Goal: Task Accomplishment & Management: Manage account settings

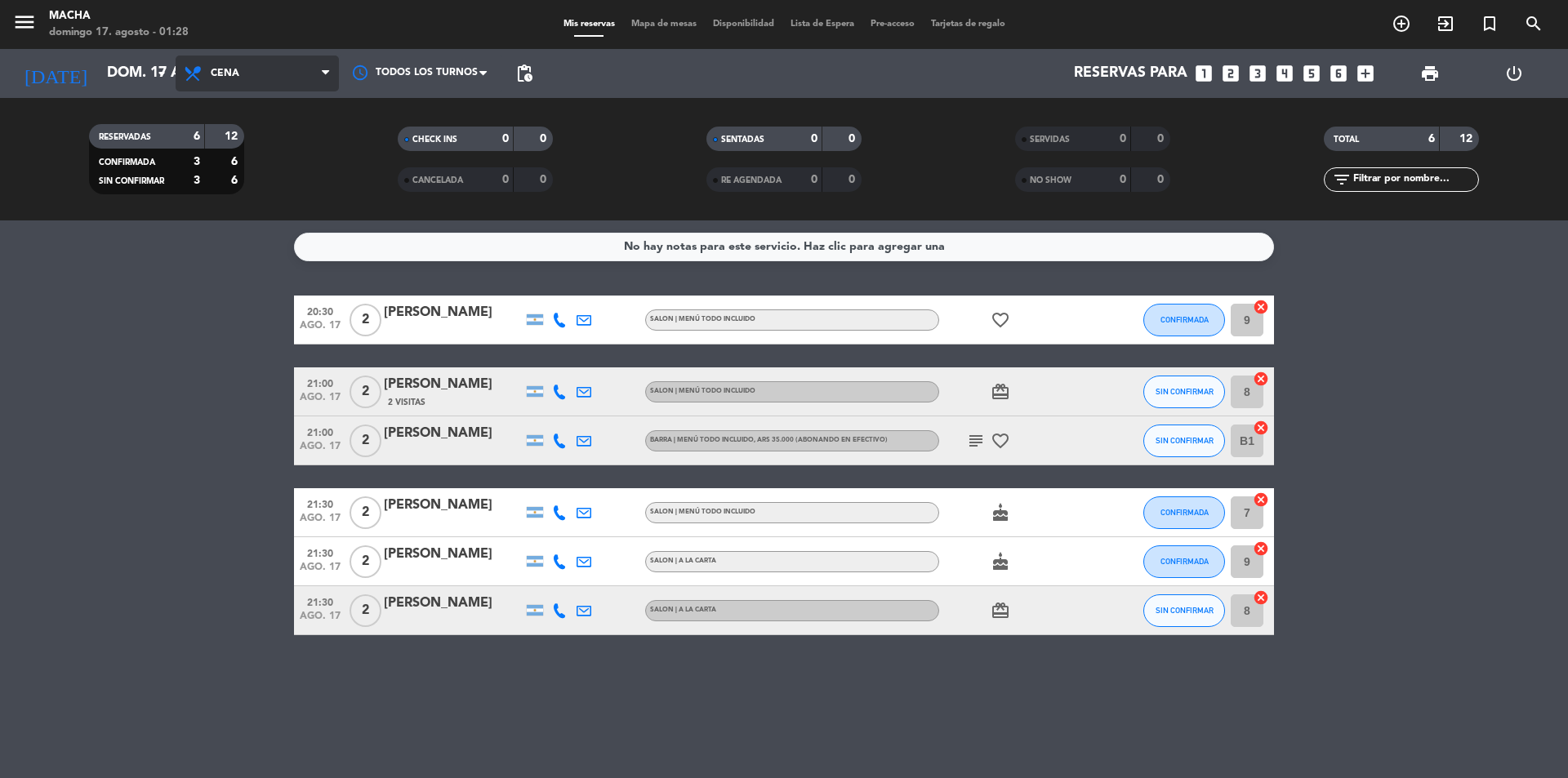
click at [303, 72] on span "Cena" at bounding box center [257, 73] width 164 height 36
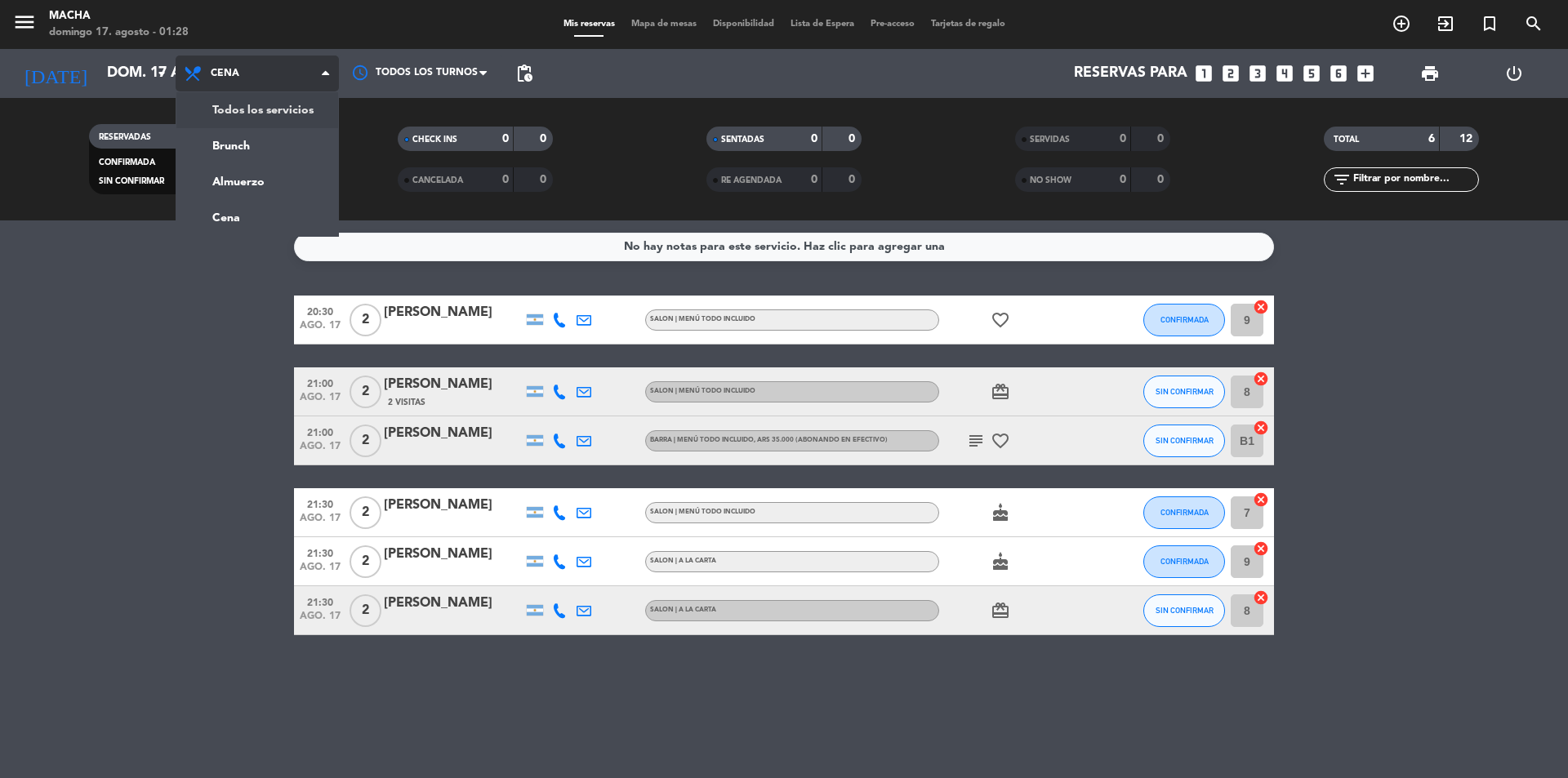
click at [239, 106] on div "menu [PERSON_NAME][DATE] 17. agosto - 01:28 Mis reservas Mapa de mesas Disponib…" at bounding box center [784, 110] width 1568 height 221
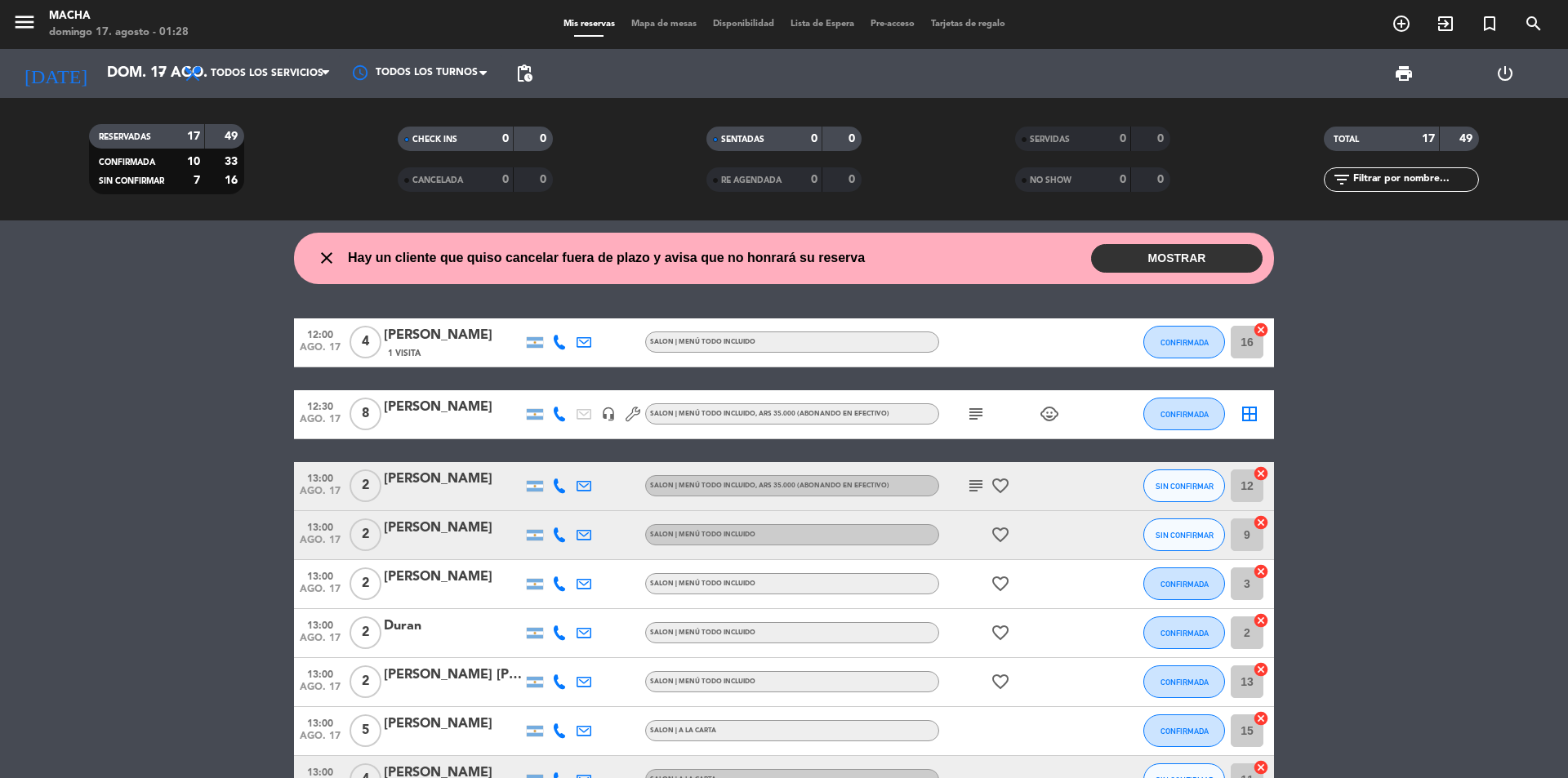
click at [1213, 270] on button "MOSTRAR" at bounding box center [1176, 259] width 171 height 29
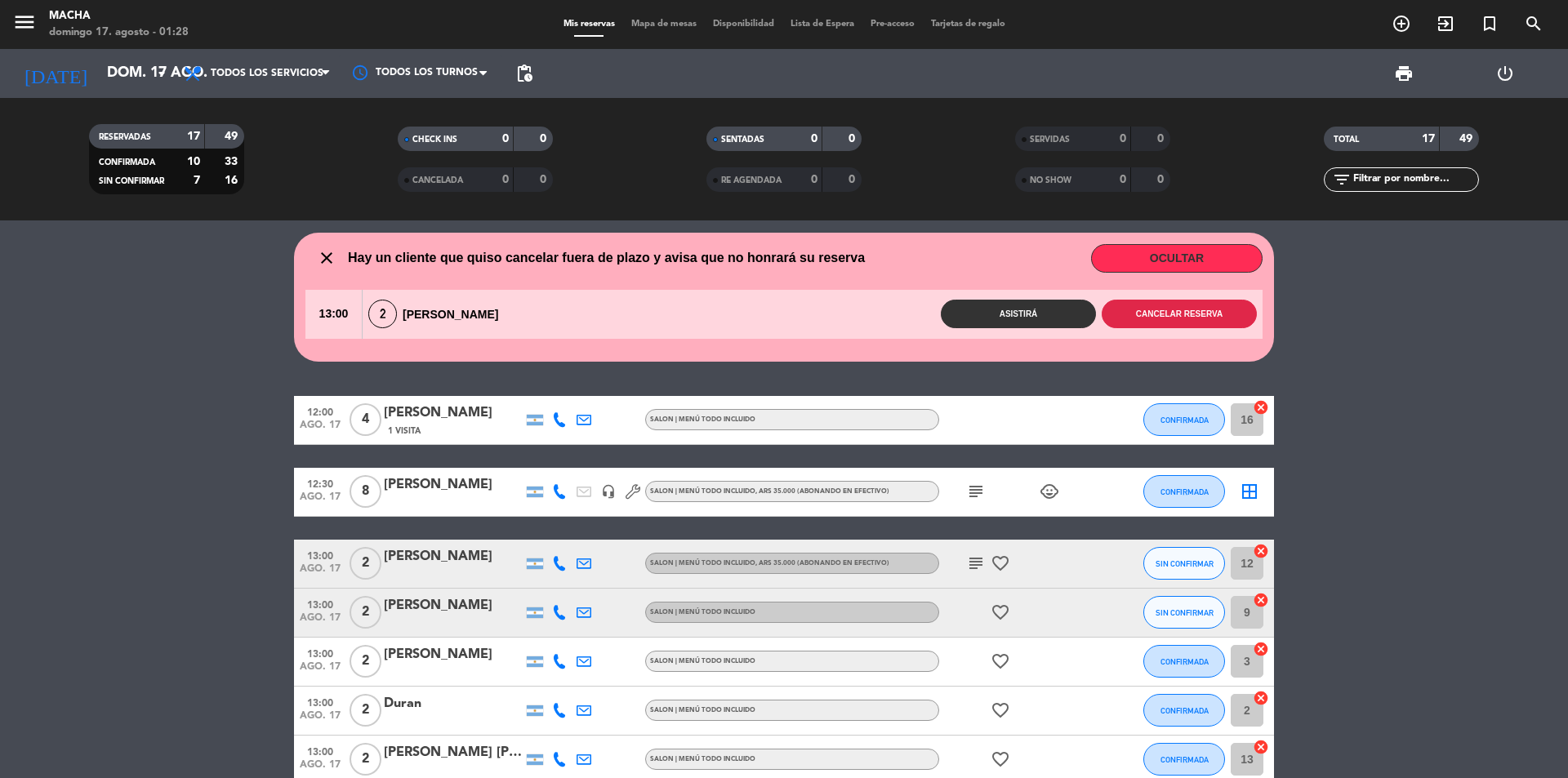
click at [1177, 313] on button "Cancelar reserva" at bounding box center [1179, 314] width 155 height 29
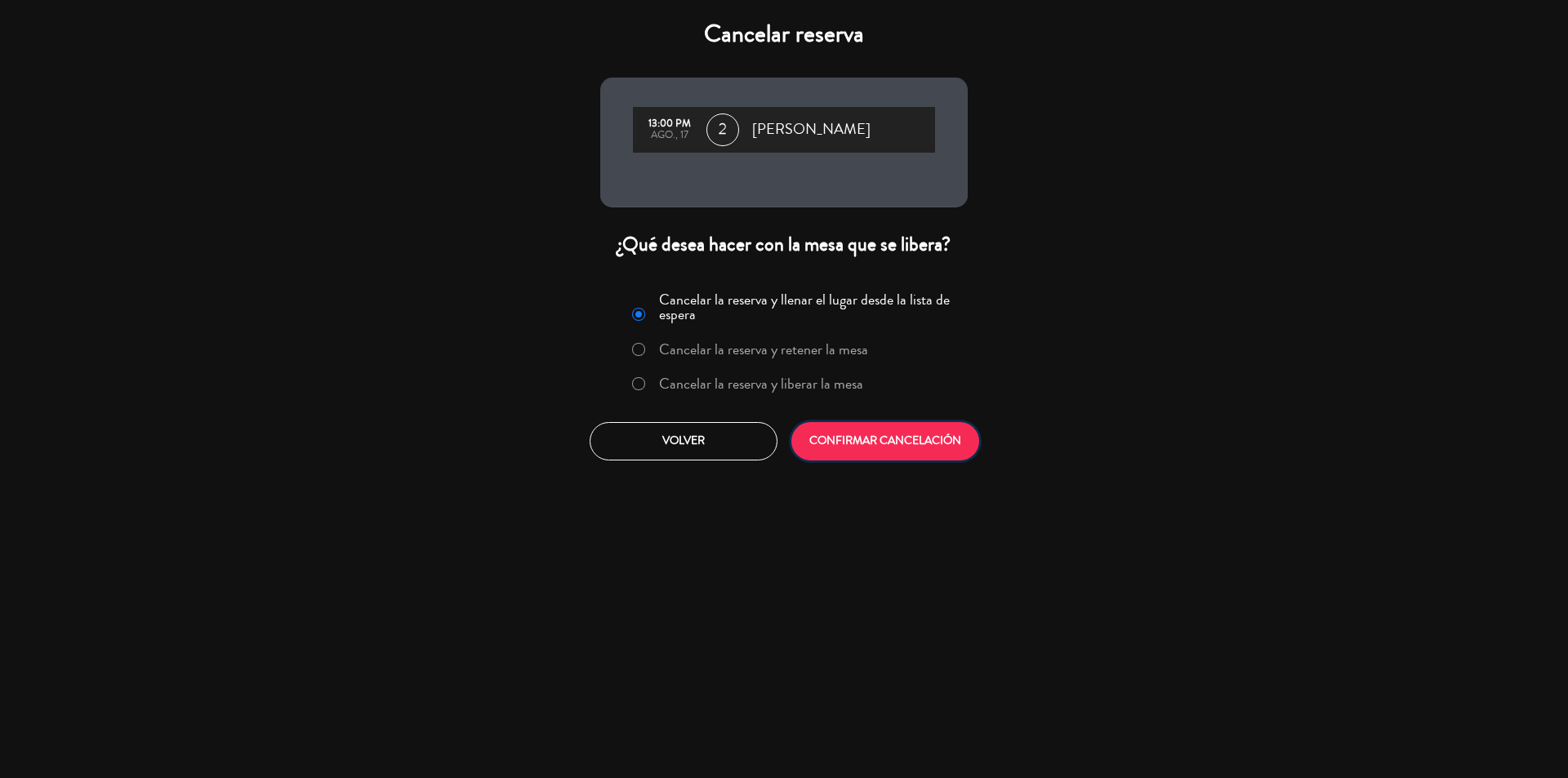
click at [918, 432] on button "CONFIRMAR CANCELACIÓN" at bounding box center [885, 441] width 187 height 38
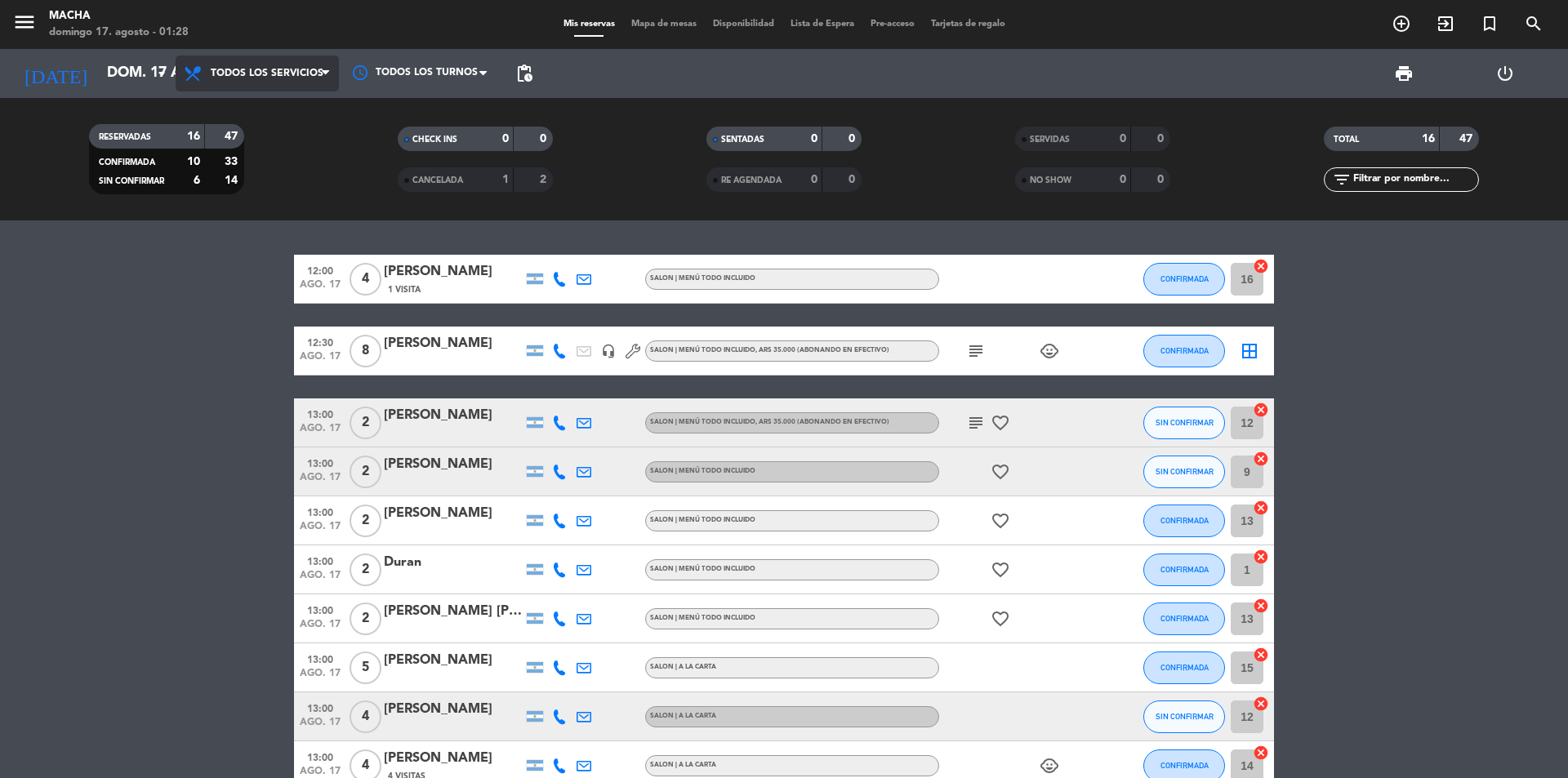
click at [291, 62] on span "Todos los servicios" at bounding box center [257, 73] width 164 height 36
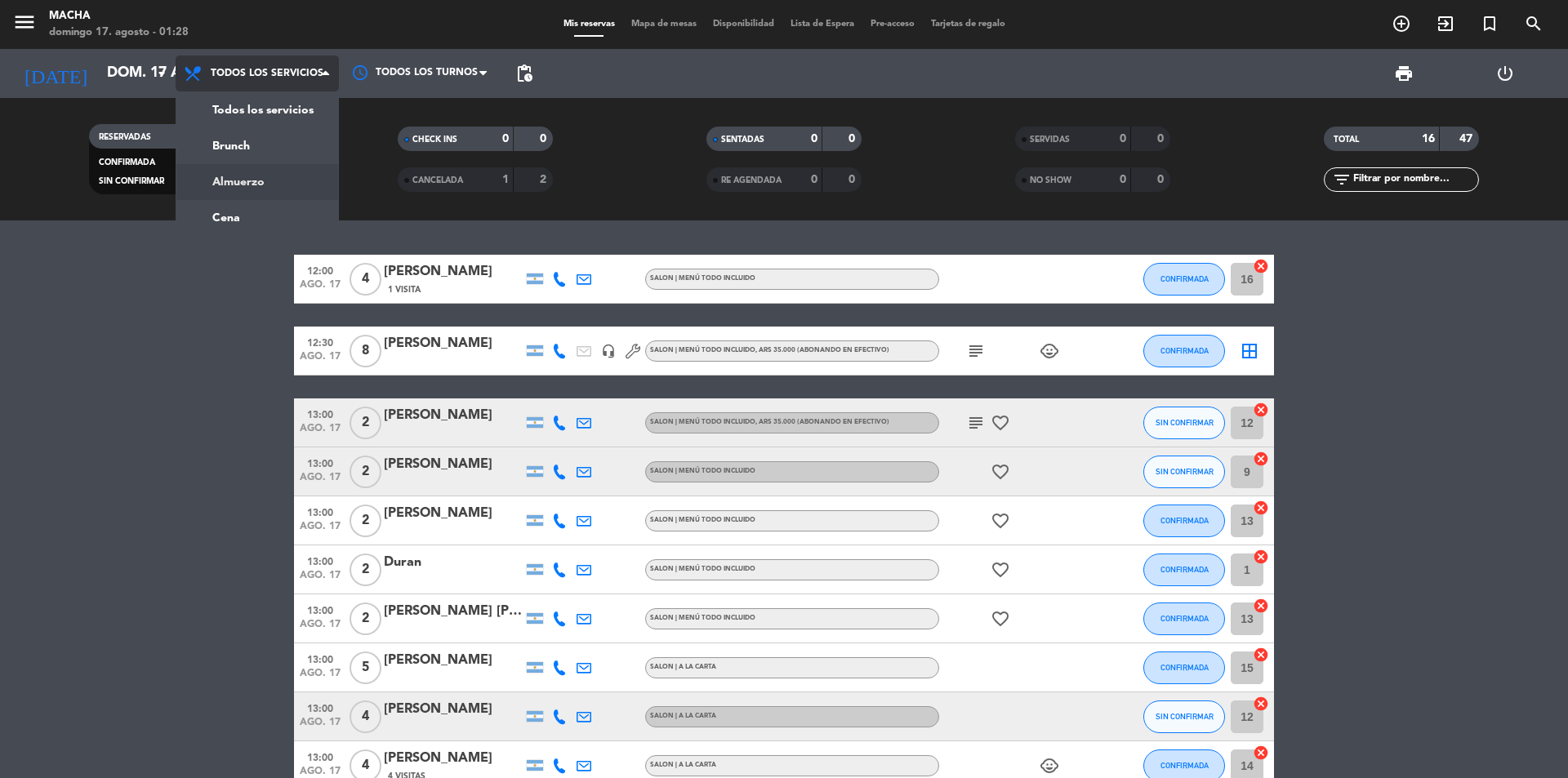
click at [255, 178] on div "menu [PERSON_NAME][DATE] 17. agosto - 01:28 Mis reservas Mapa de mesas Disponib…" at bounding box center [784, 110] width 1568 height 221
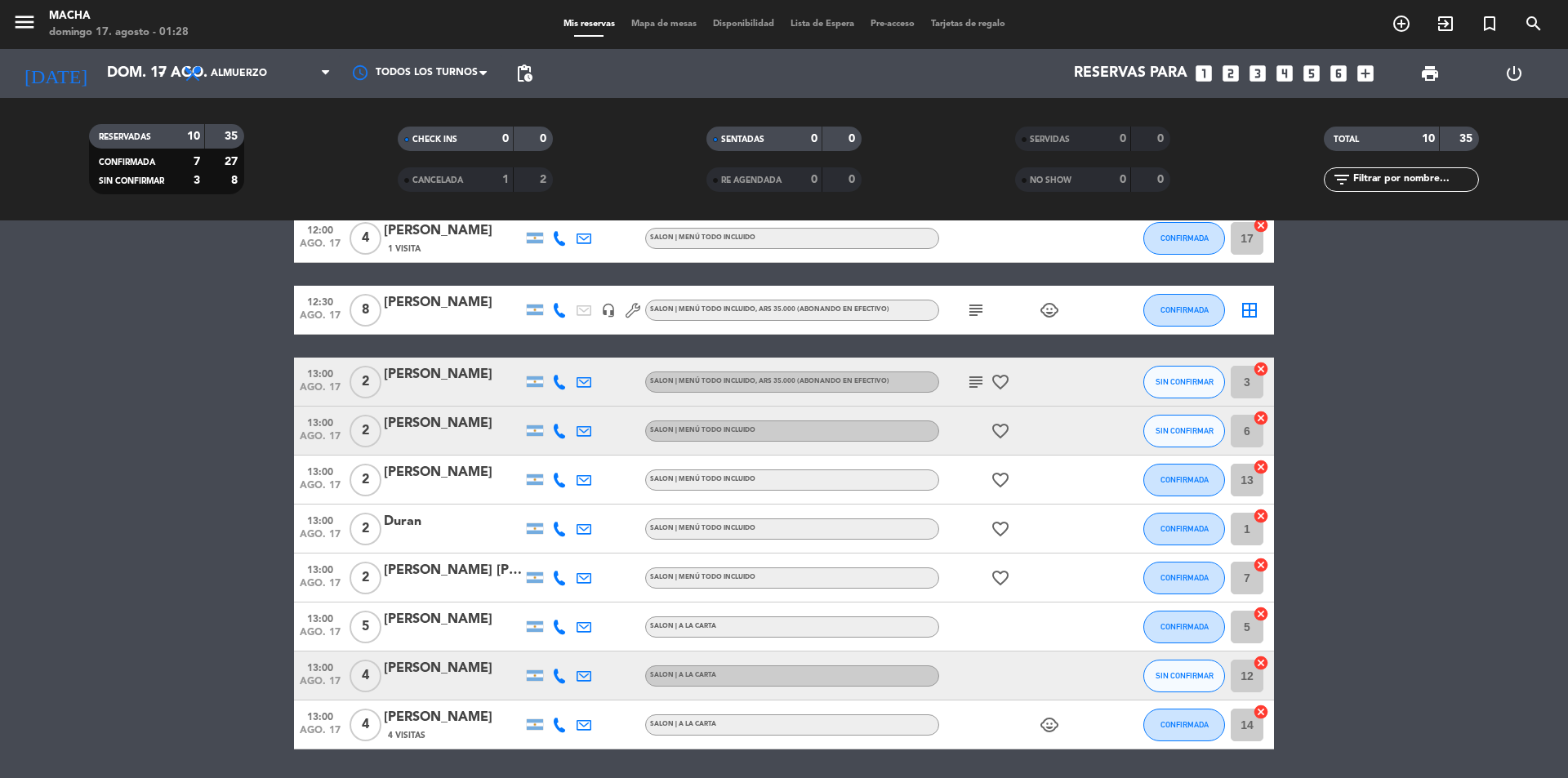
scroll to position [135, 0]
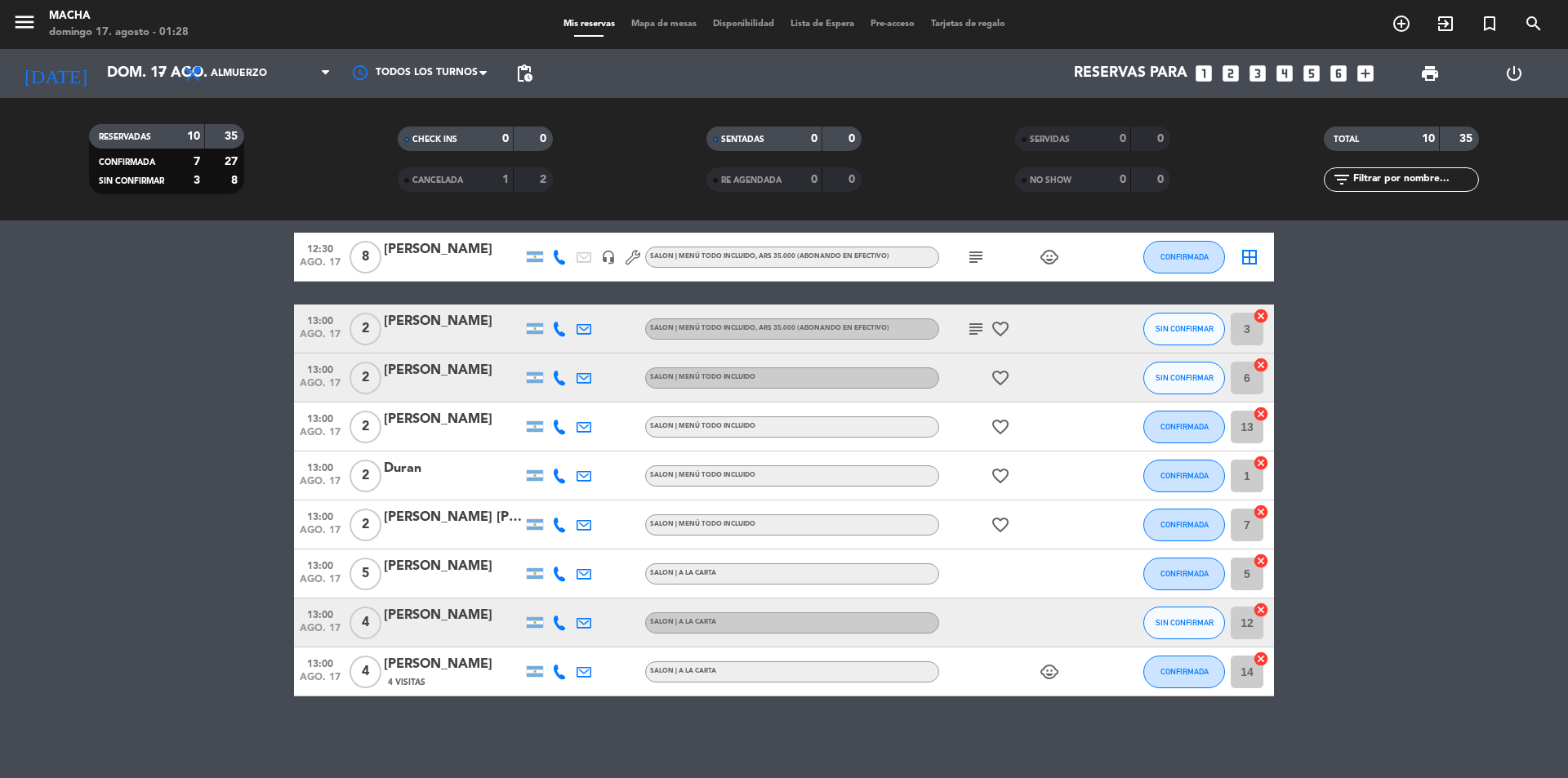
click at [1178, 642] on div "SIN CONFIRMAR" at bounding box center [1185, 623] width 82 height 49
click at [1177, 636] on button "SIN CONFIRMAR" at bounding box center [1185, 623] width 82 height 32
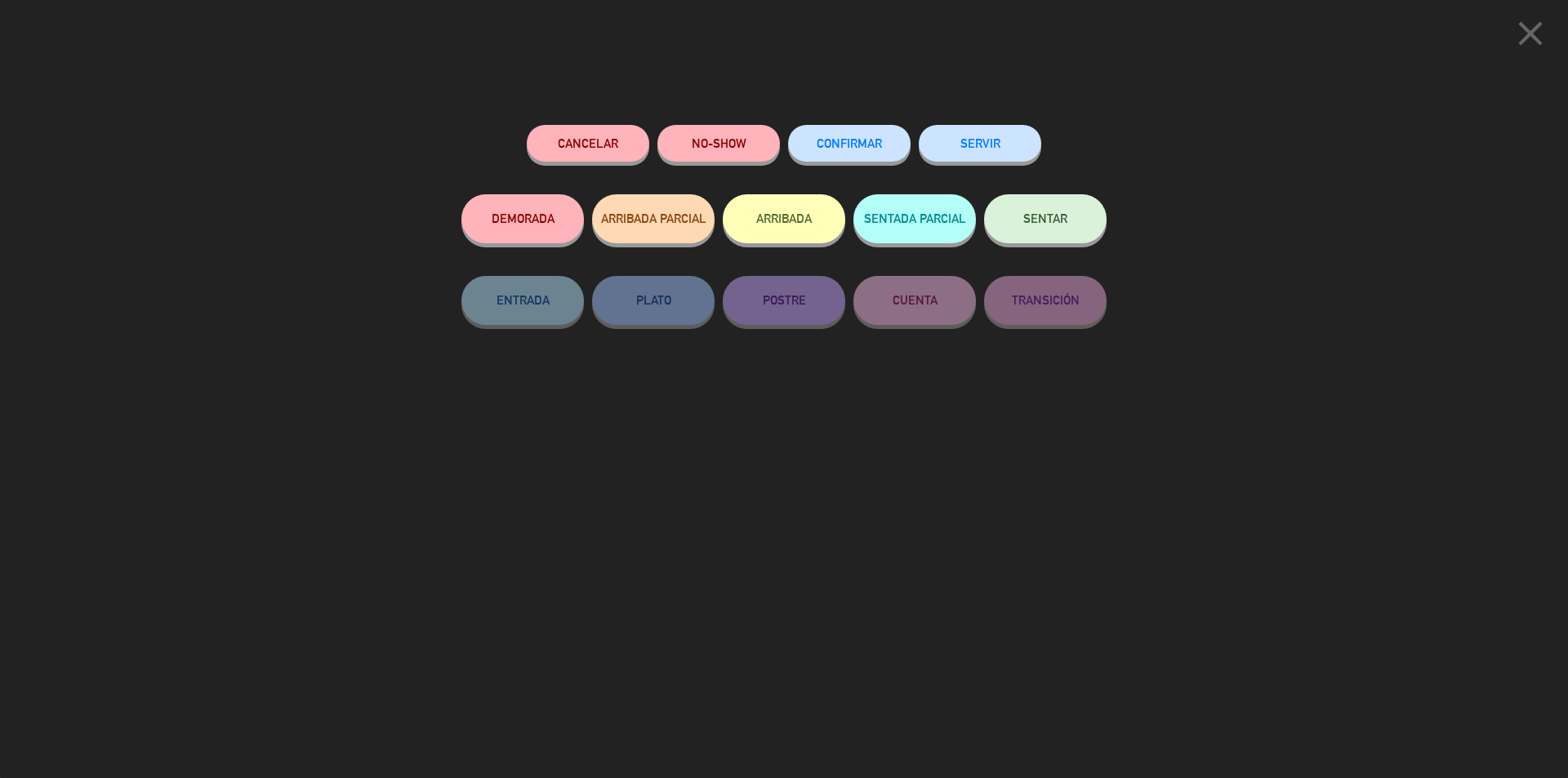
click at [840, 130] on button "CONFIRMAR" at bounding box center [850, 143] width 123 height 37
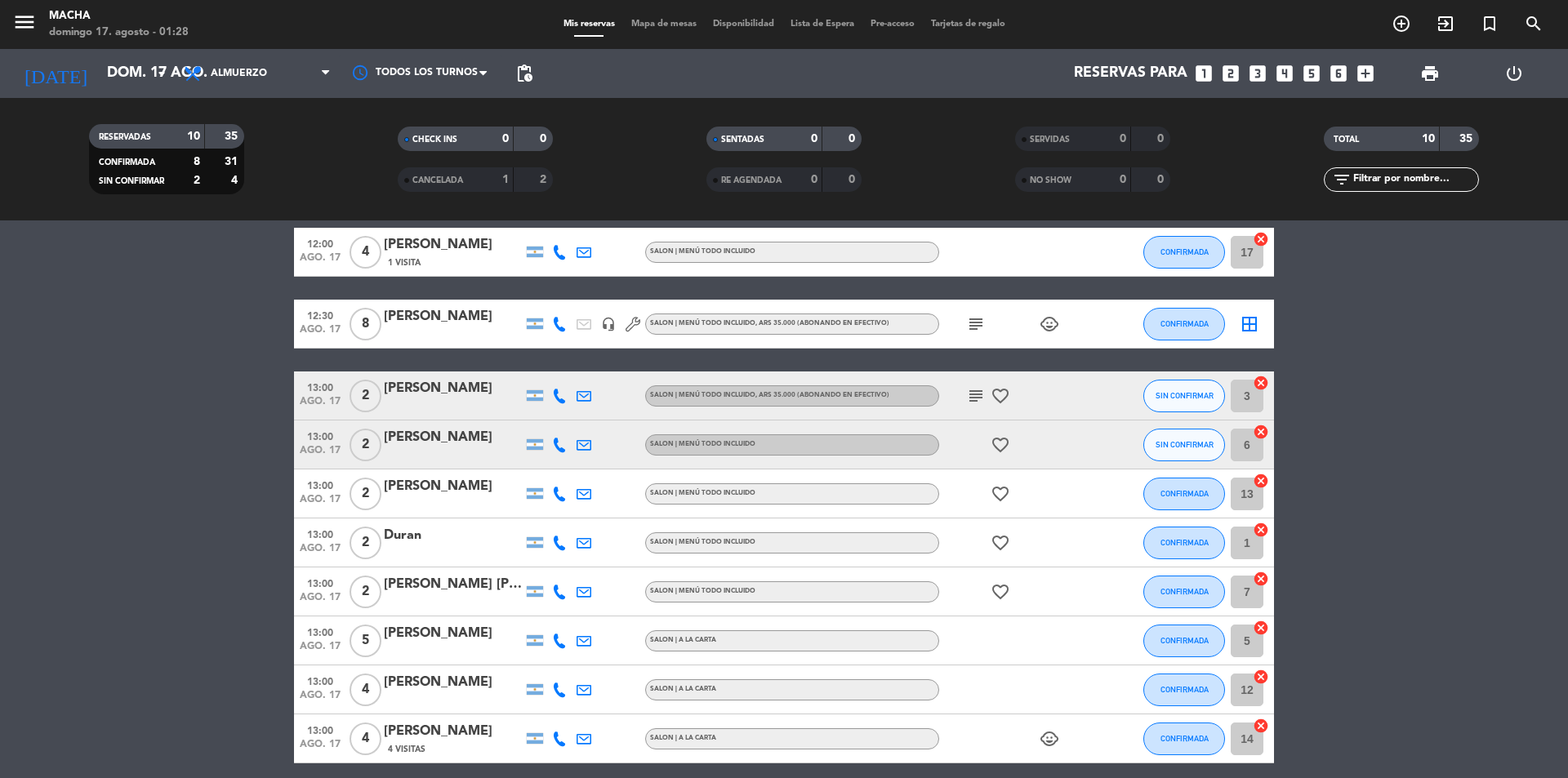
scroll to position [0, 0]
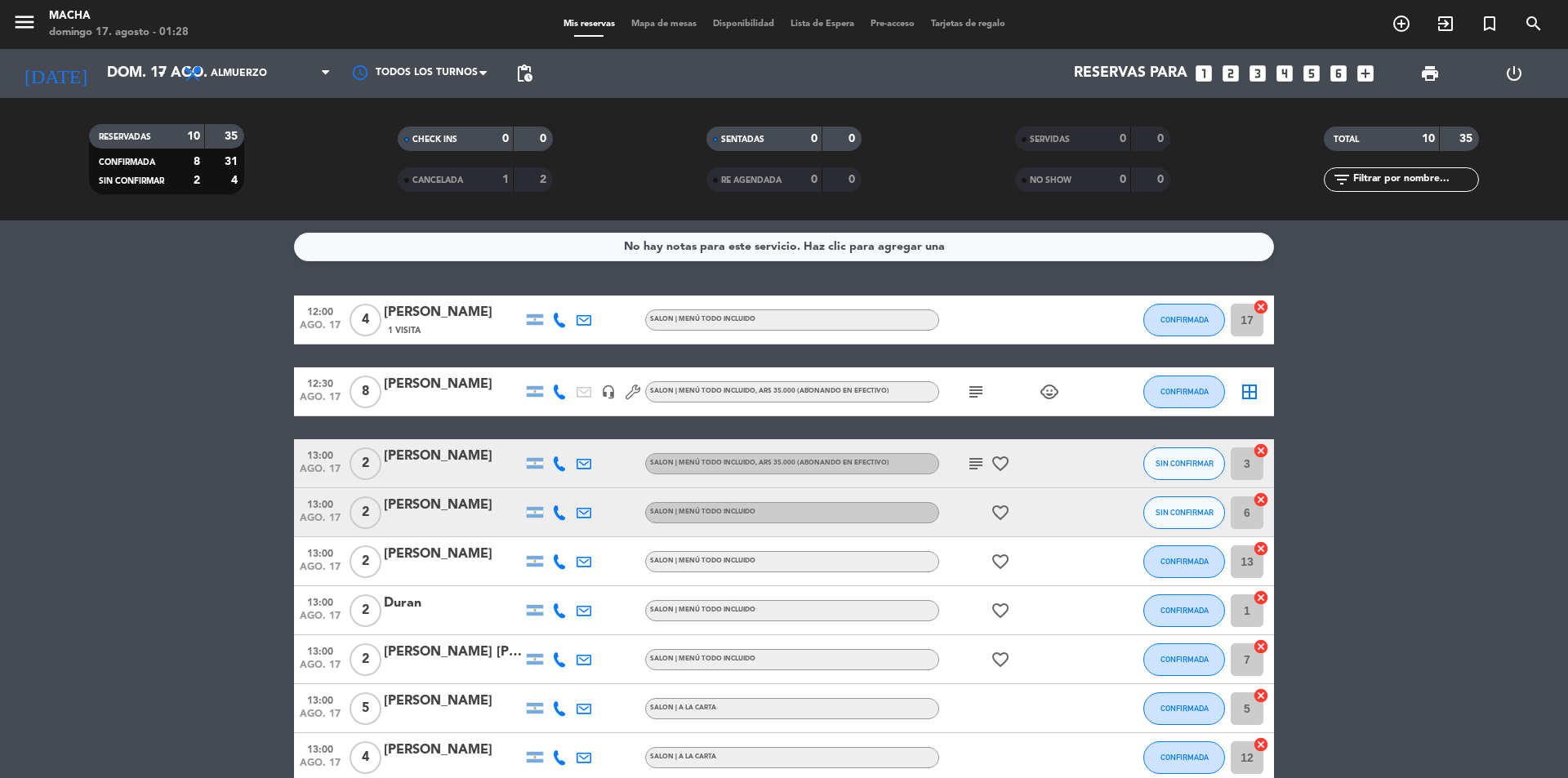
click at [997, 462] on icon "favorite_border" at bounding box center [1000, 464] width 20 height 20
click at [1003, 513] on icon "favorite_border" at bounding box center [1000, 512] width 20 height 20
click at [1004, 575] on div "favorite_border" at bounding box center [1012, 562] width 147 height 49
click at [1002, 567] on icon "favorite_border" at bounding box center [1000, 562] width 20 height 20
click at [996, 607] on icon "favorite_border" at bounding box center [1000, 610] width 20 height 20
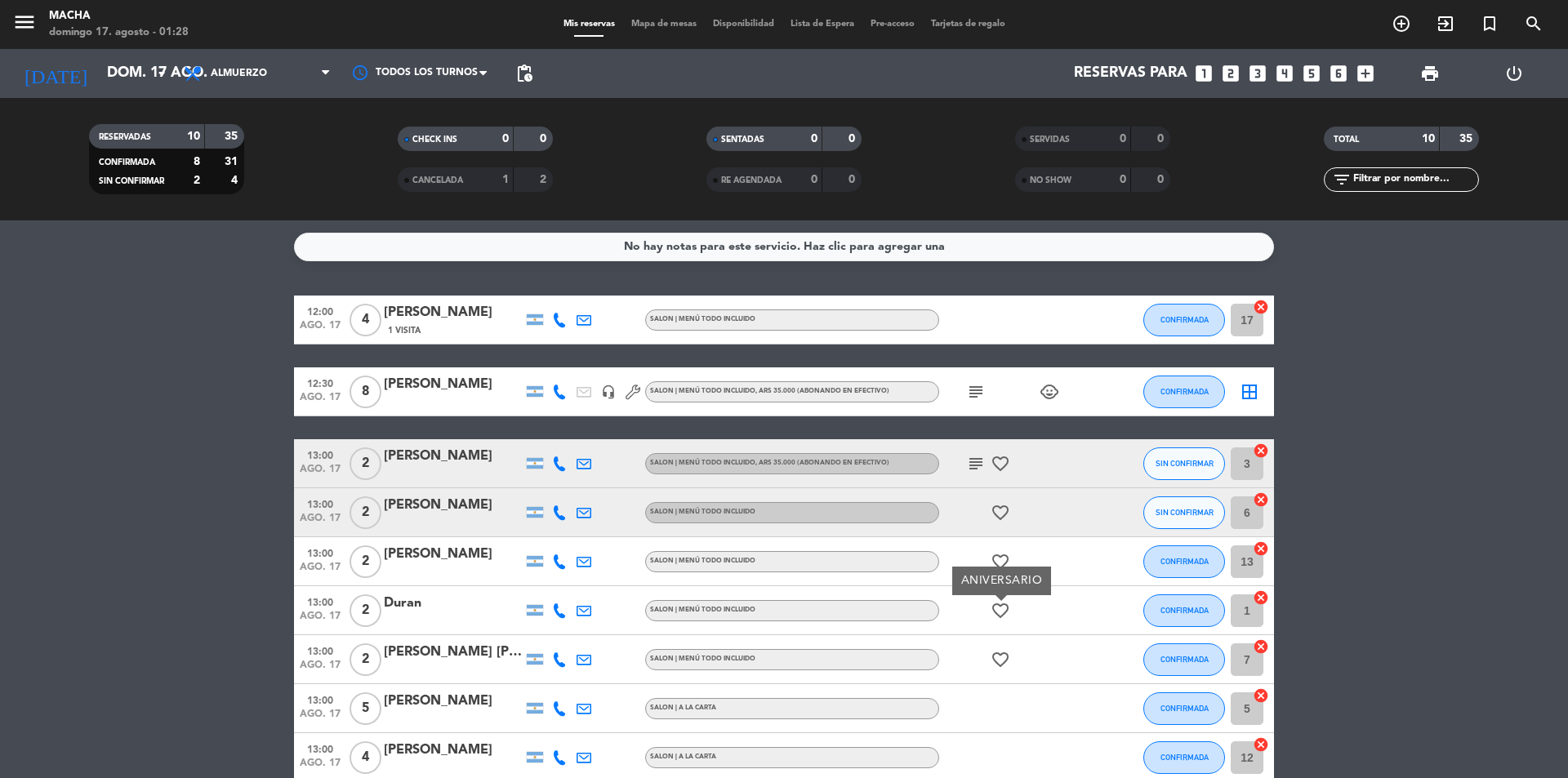
click at [999, 666] on icon "favorite_border" at bounding box center [1000, 660] width 20 height 20
click at [995, 604] on icon "favorite_border" at bounding box center [1000, 610] width 20 height 20
click at [993, 552] on icon "favorite_border" at bounding box center [1000, 562] width 20 height 20
drag, startPoint x: 1002, startPoint y: 555, endPoint x: 1007, endPoint y: 516, distance: 39.3
click at [1002, 552] on span "favorite_border ANIVERSARIO" at bounding box center [1000, 562] width 25 height 20
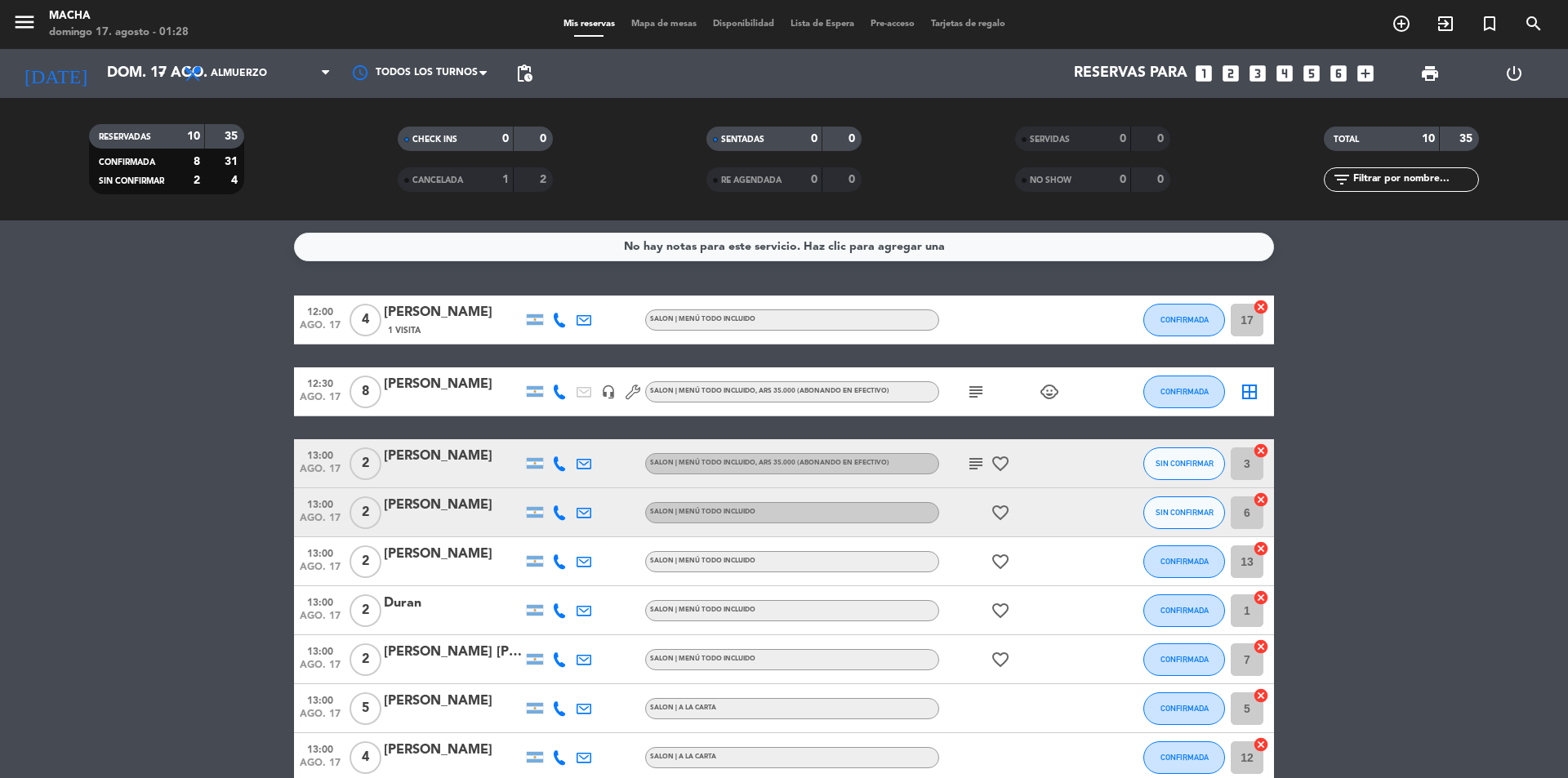
click at [1007, 516] on icon "favorite_border" at bounding box center [1000, 512] width 20 height 20
click at [1003, 498] on div at bounding box center [1000, 501] width 11 height 6
click at [999, 454] on div "subject favorite_border" at bounding box center [1012, 464] width 147 height 49
click at [998, 462] on icon "favorite_border" at bounding box center [1000, 464] width 20 height 20
click at [1183, 521] on button "SIN CONFIRMAR" at bounding box center [1185, 513] width 82 height 32
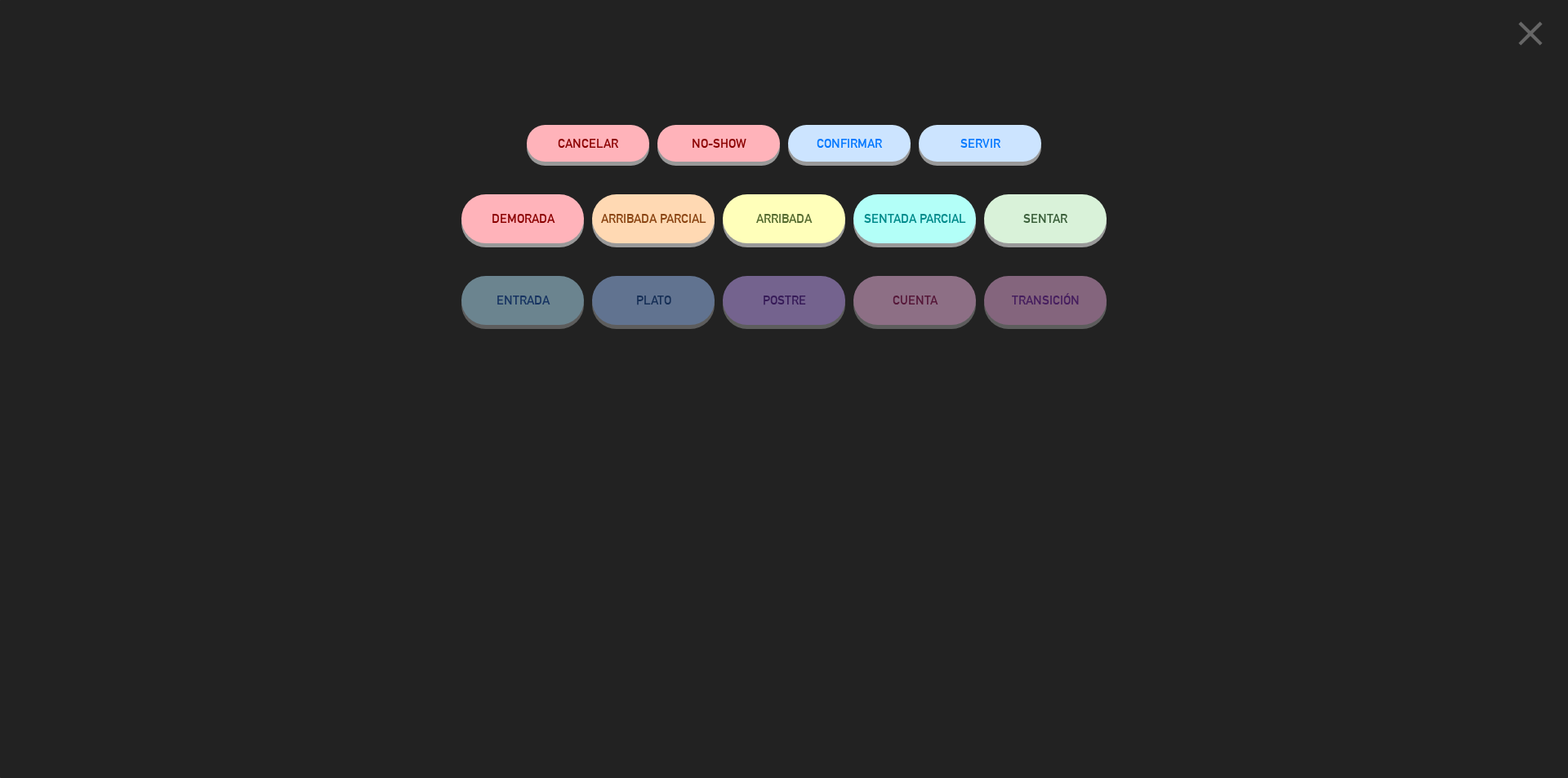
click at [859, 145] on span "CONFIRMAR" at bounding box center [849, 143] width 66 height 14
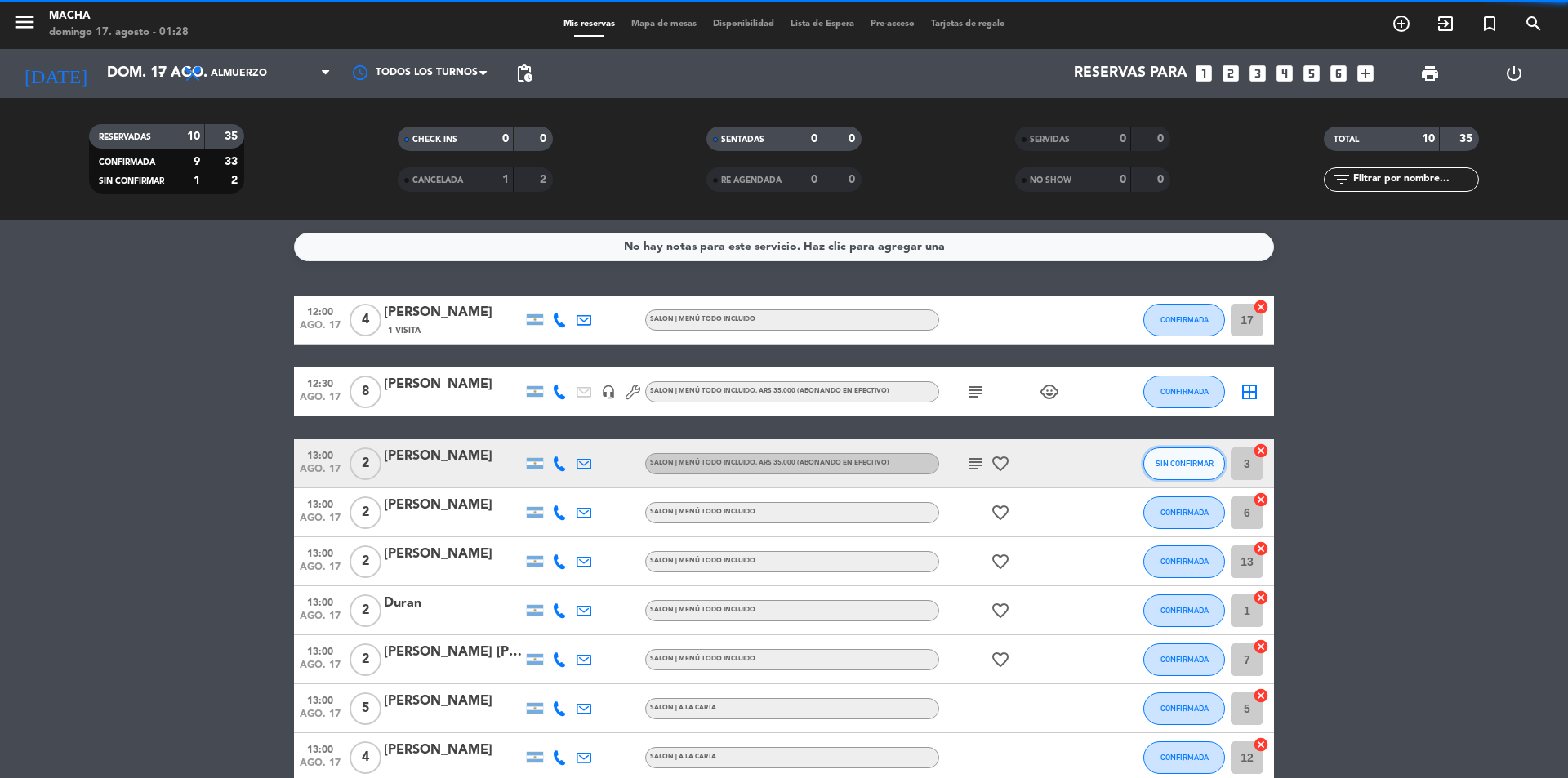
click at [1181, 466] on span "SIN CONFIRMAR" at bounding box center [1185, 464] width 58 height 9
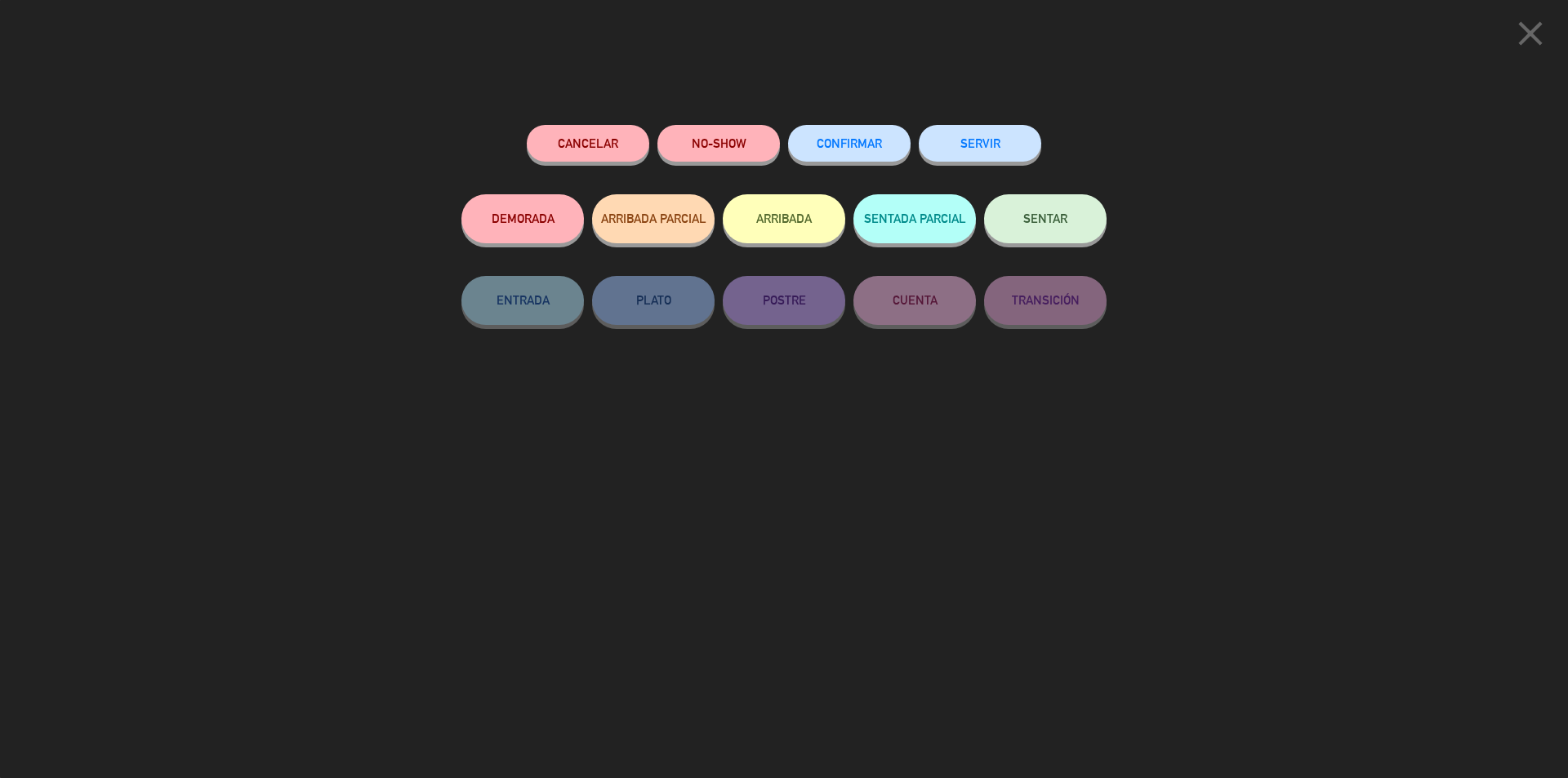
drag, startPoint x: 902, startPoint y: 157, endPoint x: 864, endPoint y: 145, distance: 39.8
click at [897, 156] on button "CONFIRMAR" at bounding box center [850, 143] width 123 height 37
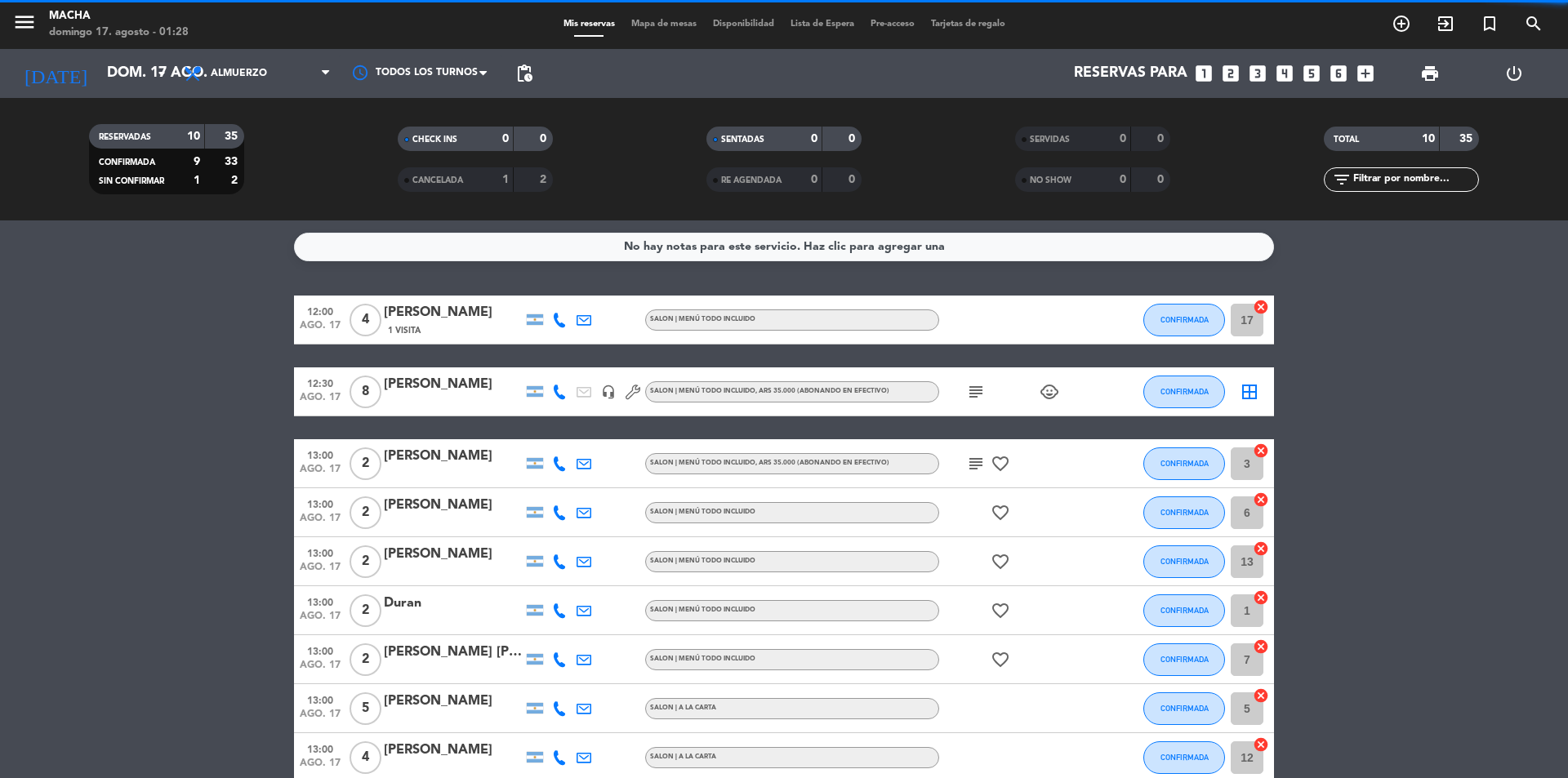
scroll to position [135, 0]
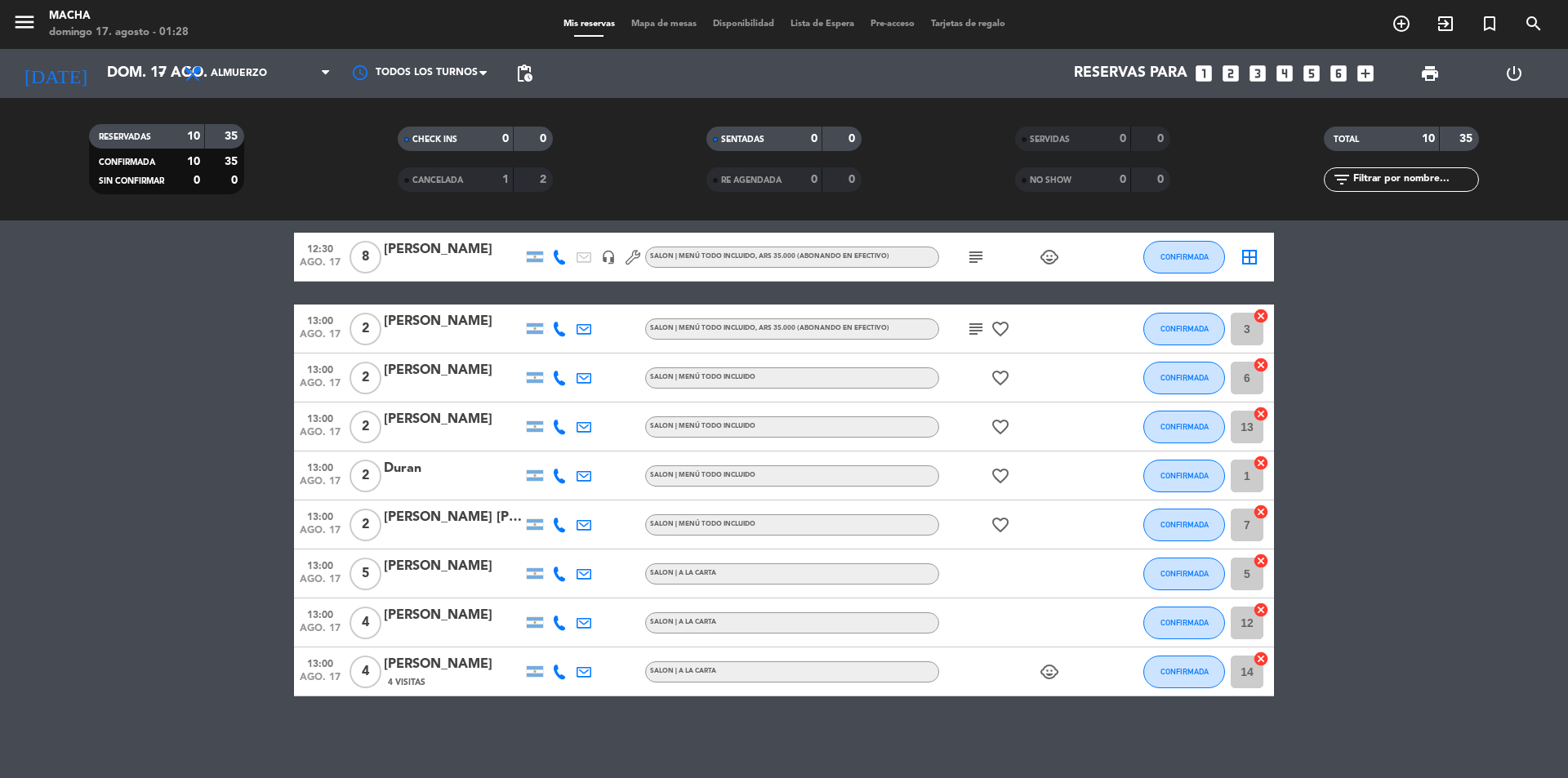
click at [1012, 532] on div "favorite_border" at bounding box center [1012, 525] width 147 height 49
click at [995, 520] on icon "favorite_border" at bounding box center [1000, 525] width 20 height 20
click at [994, 470] on icon "favorite_border" at bounding box center [1000, 475] width 20 height 20
click at [997, 424] on icon "favorite_border" at bounding box center [1000, 427] width 20 height 20
click at [1000, 383] on icon "favorite_border" at bounding box center [1000, 377] width 20 height 20
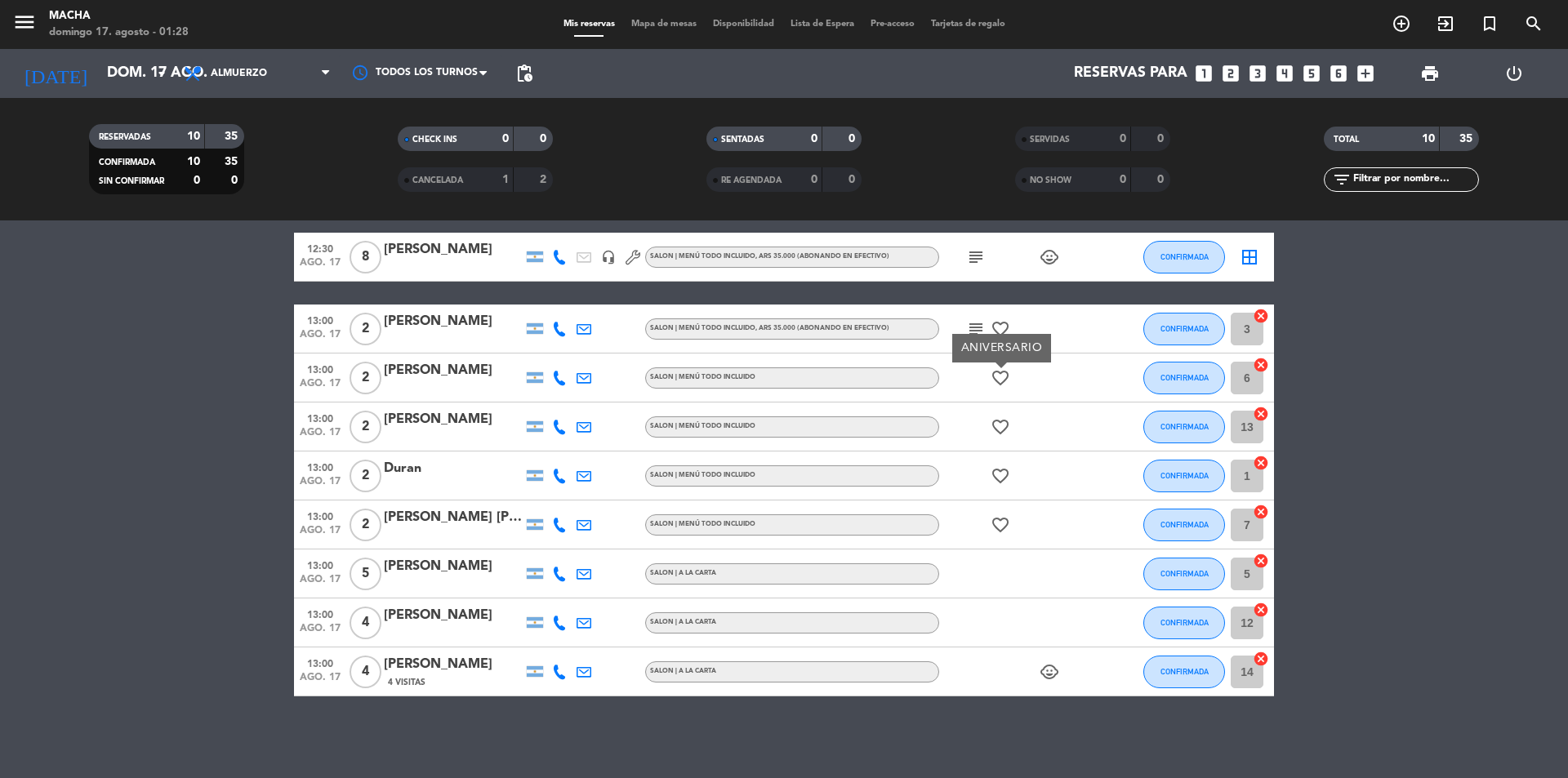
click at [1002, 327] on icon "favorite_border" at bounding box center [1000, 329] width 20 height 20
click at [975, 259] on icon "subject" at bounding box center [976, 256] width 20 height 20
click at [982, 328] on icon "subject" at bounding box center [976, 329] width 20 height 20
